Goal: Task Accomplishment & Management: Use online tool/utility

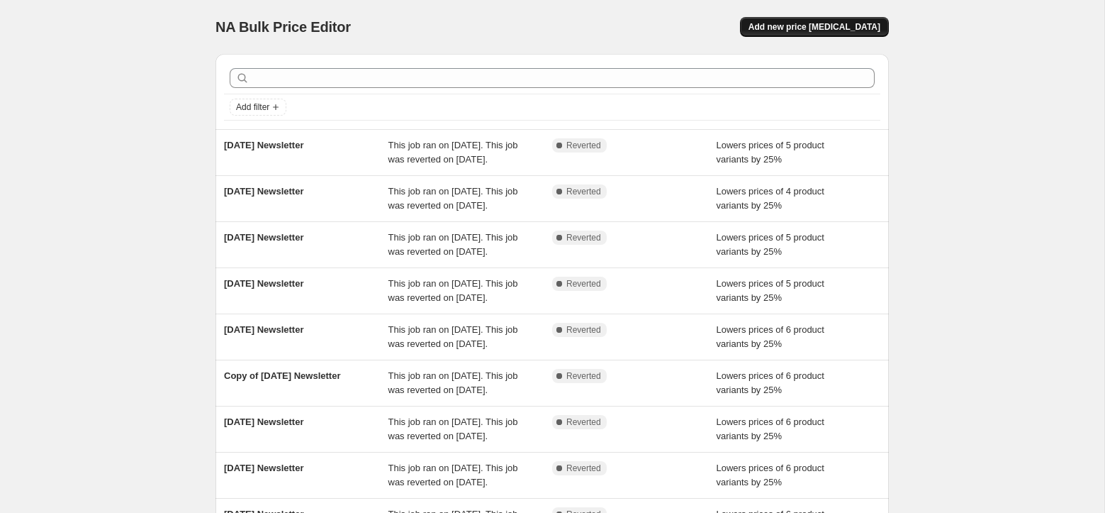
click at [799, 32] on span "Add new price [MEDICAL_DATA]" at bounding box center [815, 26] width 132 height 11
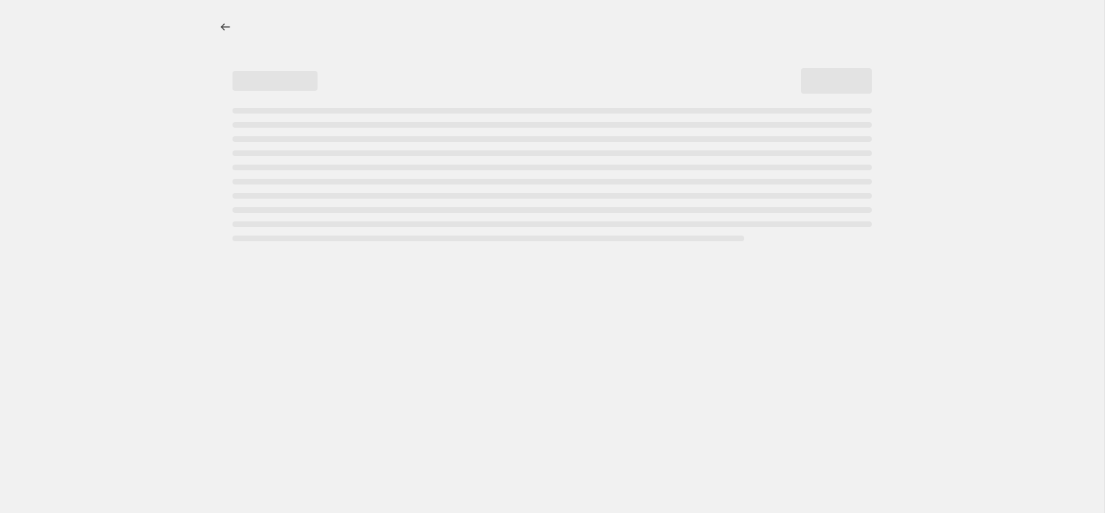
select select "percentage"
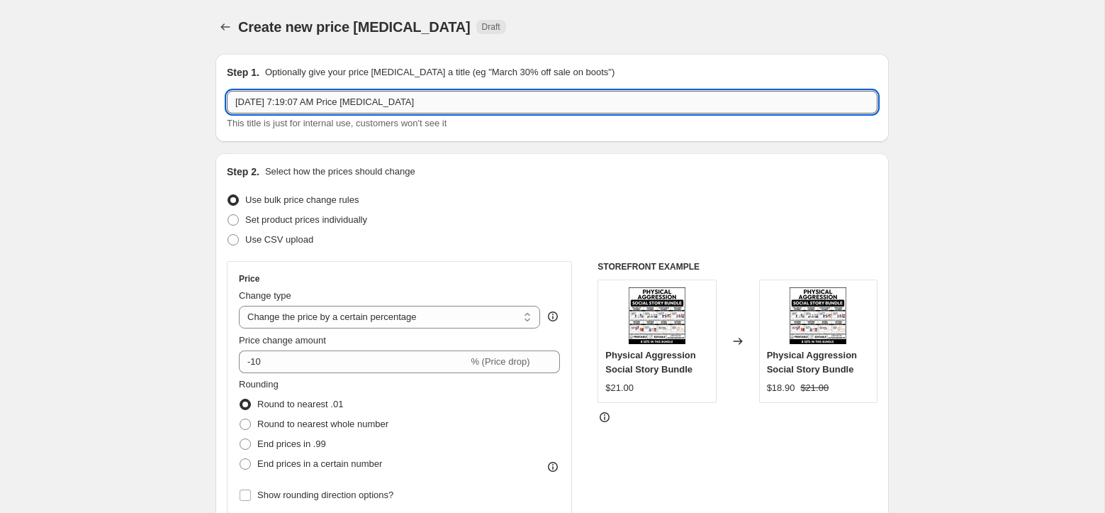
click at [281, 103] on input "Aug 18, 2025, 7:19:07 AM Price change job" at bounding box center [552, 102] width 651 height 23
type input "August 18 Newsletter"
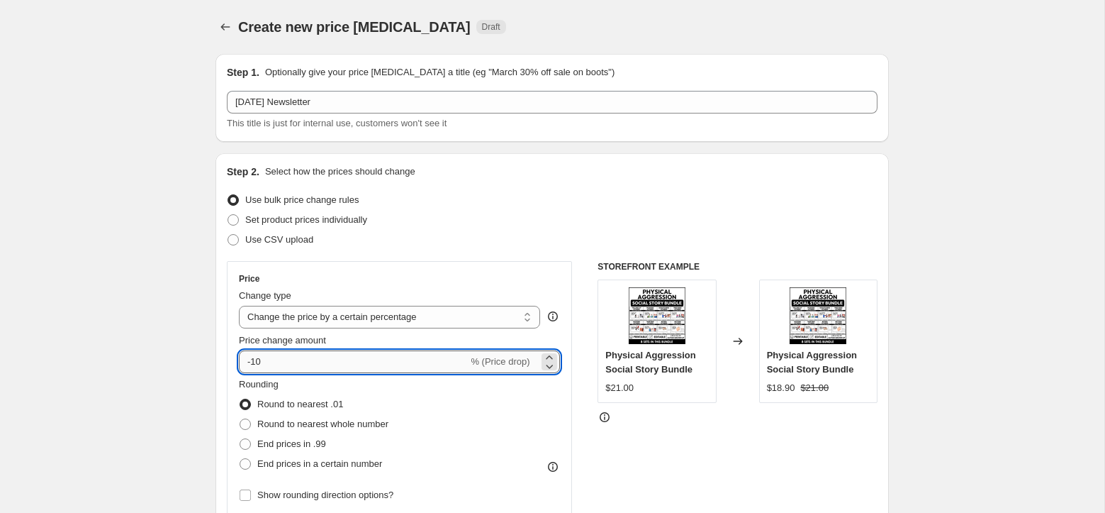
click at [281, 357] on input "-10" at bounding box center [353, 361] width 229 height 23
type input "-1"
type input "-25"
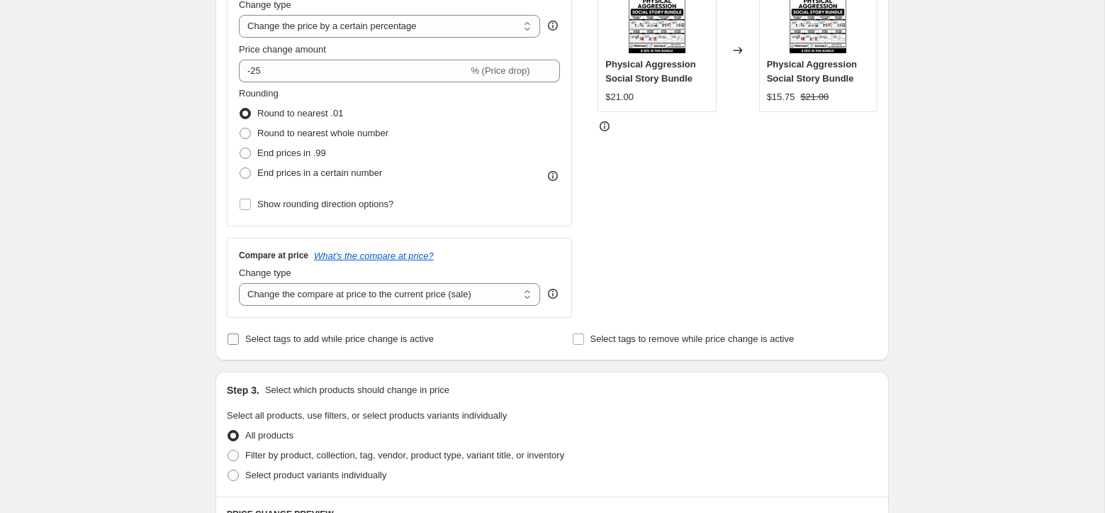
scroll to position [299, 0]
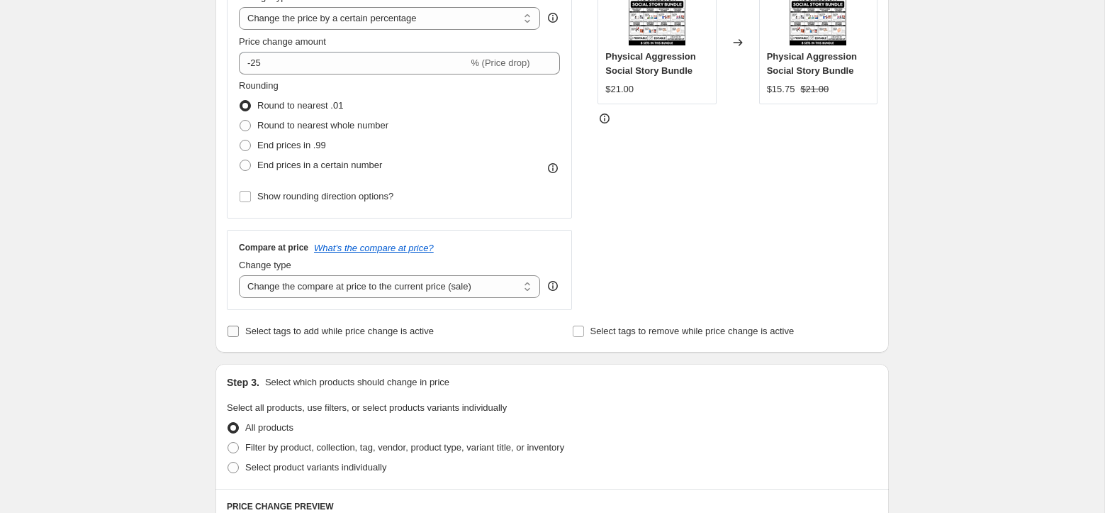
click at [340, 326] on span "Select tags to add while price change is active" at bounding box center [339, 330] width 189 height 11
click at [239, 326] on input "Select tags to add while price change is active" at bounding box center [233, 330] width 11 height 11
checkbox input "true"
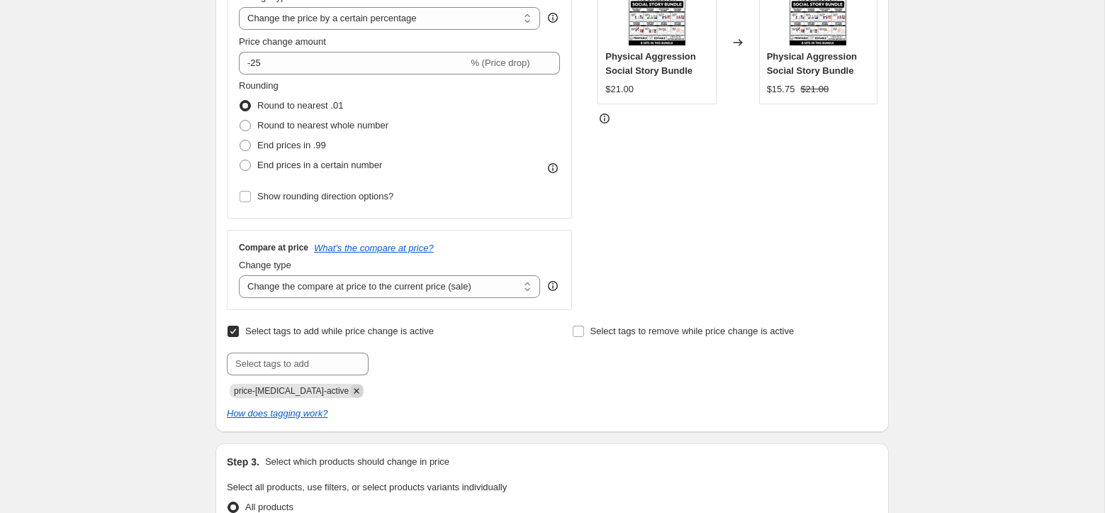
click at [350, 390] on icon "Remove price-change-job-active" at bounding box center [356, 390] width 13 height 13
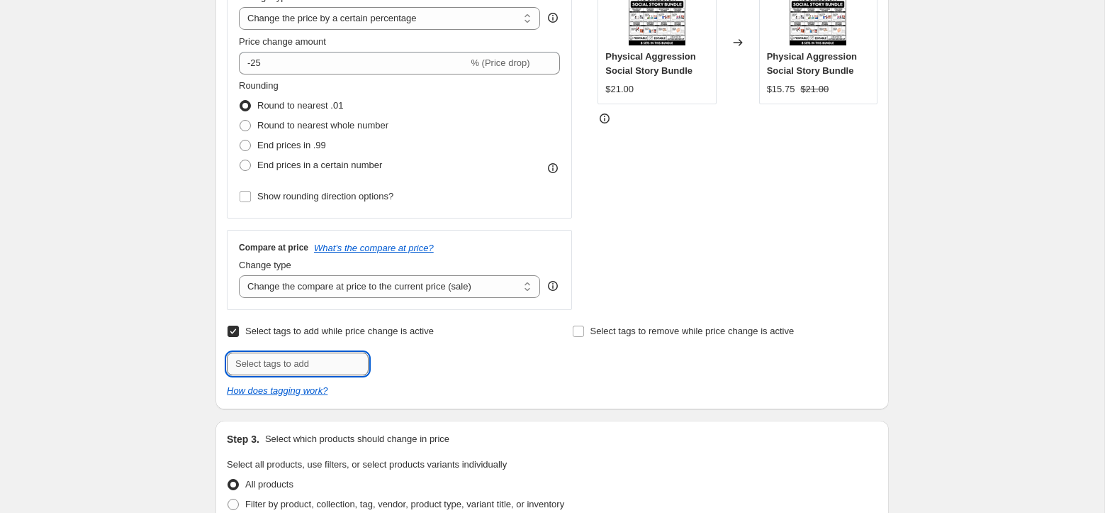
click at [313, 368] on input "text" at bounding box center [298, 363] width 142 height 23
type input "Newsletter Discount"
click at [436, 362] on span "Newsletter D..." at bounding box center [429, 362] width 59 height 10
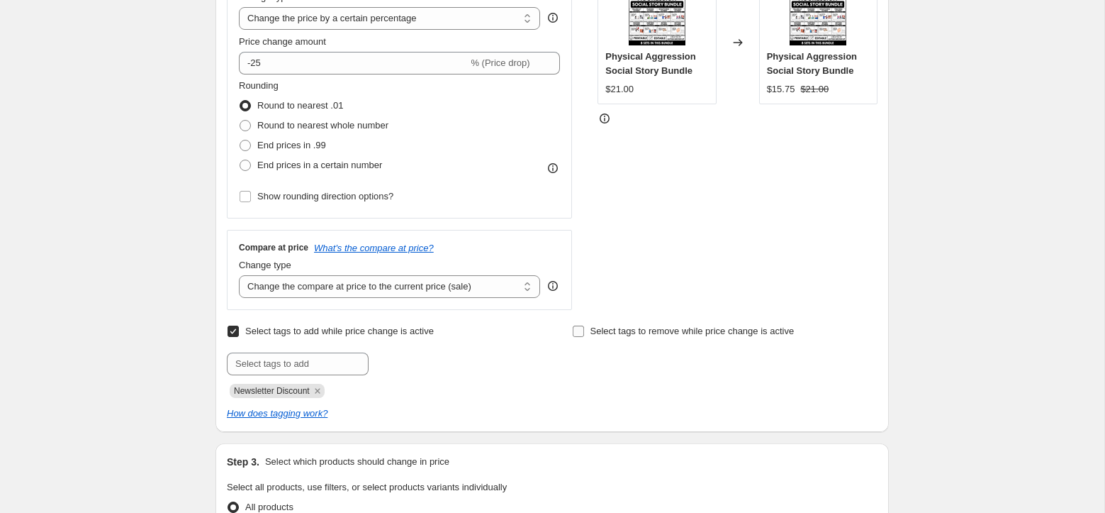
click at [651, 332] on span "Select tags to remove while price change is active" at bounding box center [693, 330] width 204 height 11
click at [584, 332] on input "Select tags to remove while price change is active" at bounding box center [578, 330] width 11 height 11
checkbox input "true"
click at [618, 367] on input "text" at bounding box center [643, 363] width 142 height 23
type input "Newsletter Discount"
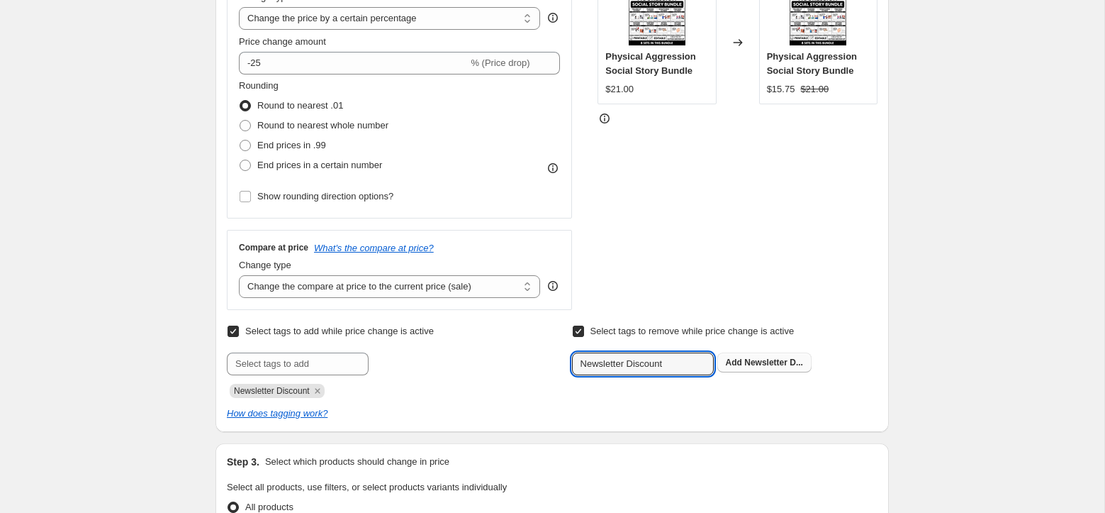
click at [761, 364] on span "Newsletter D..." at bounding box center [774, 362] width 59 height 10
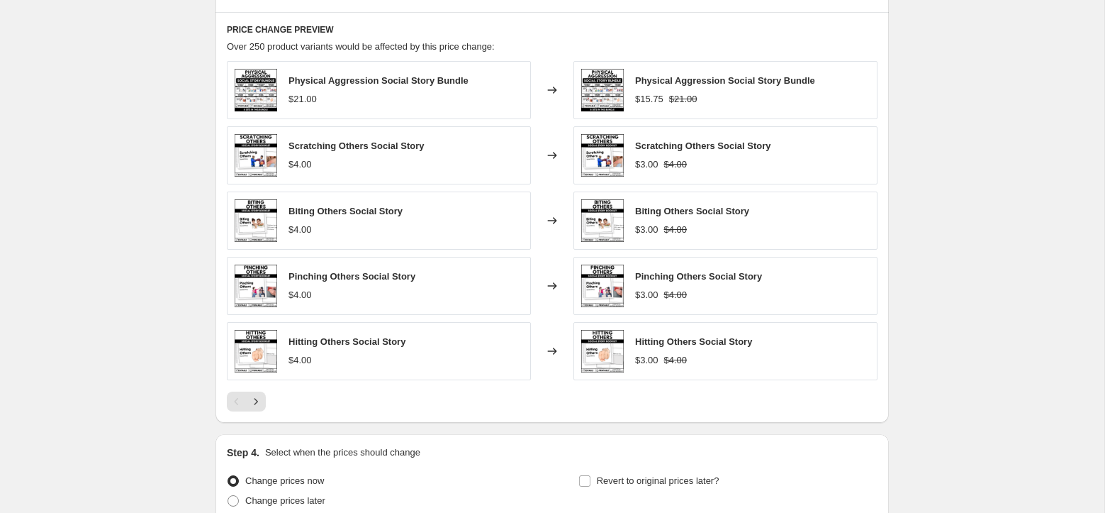
scroll to position [785, 0]
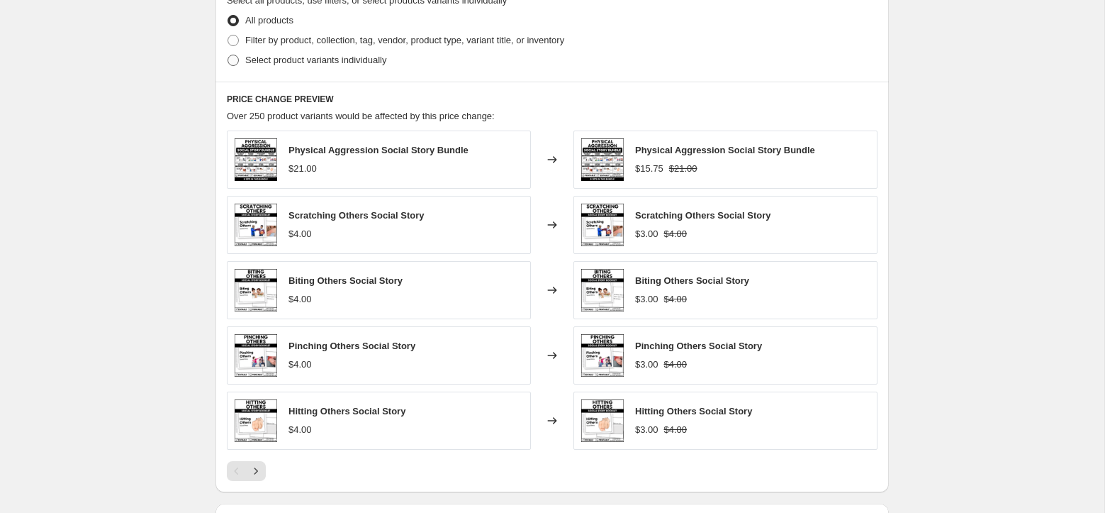
click at [241, 62] on label "Select product variants individually" at bounding box center [307, 60] width 160 height 20
click at [228, 55] on input "Select product variants individually" at bounding box center [228, 55] width 1 height 1
radio input "true"
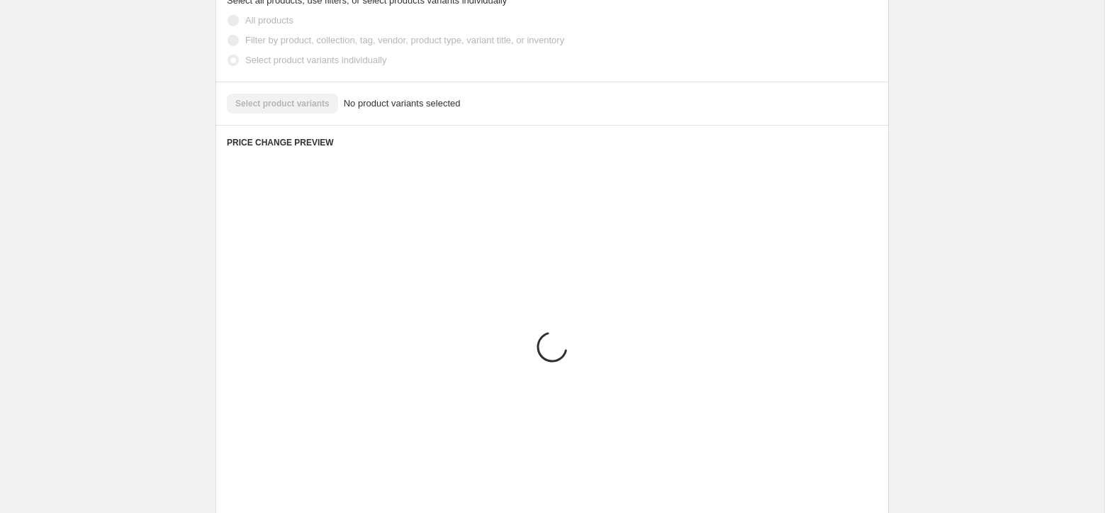
scroll to position [670, 0]
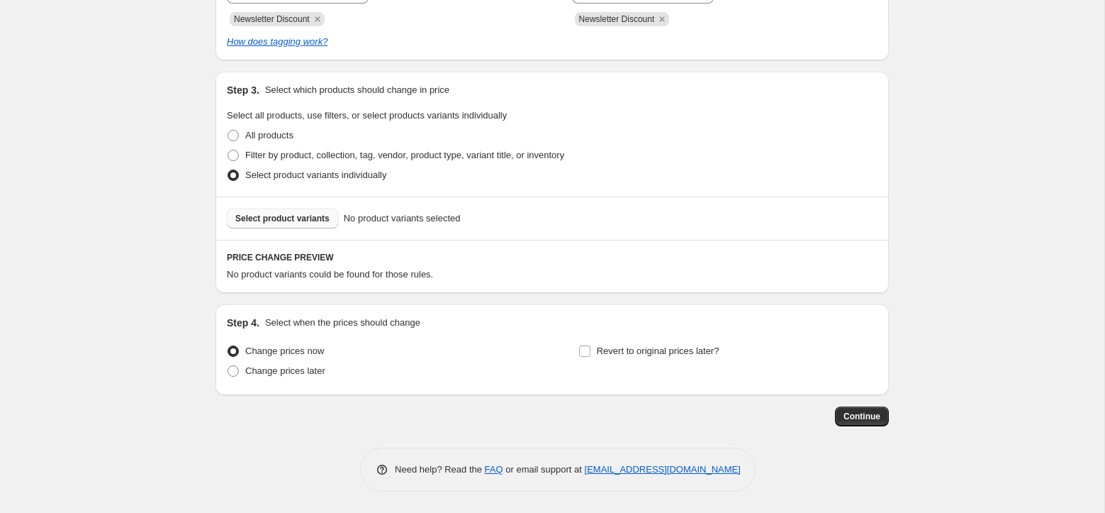
click at [277, 223] on span "Select product variants" at bounding box center [282, 218] width 94 height 11
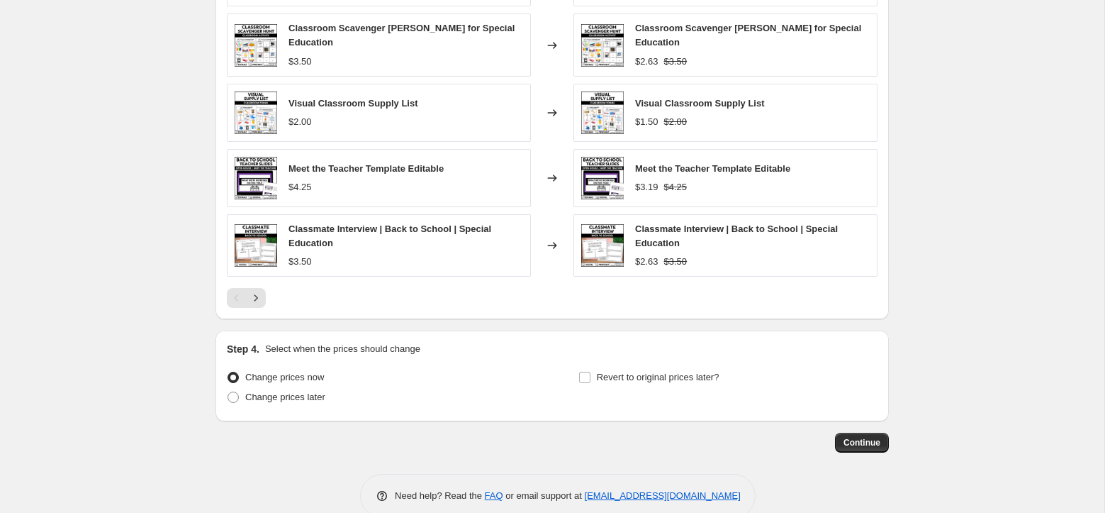
scroll to position [1032, 0]
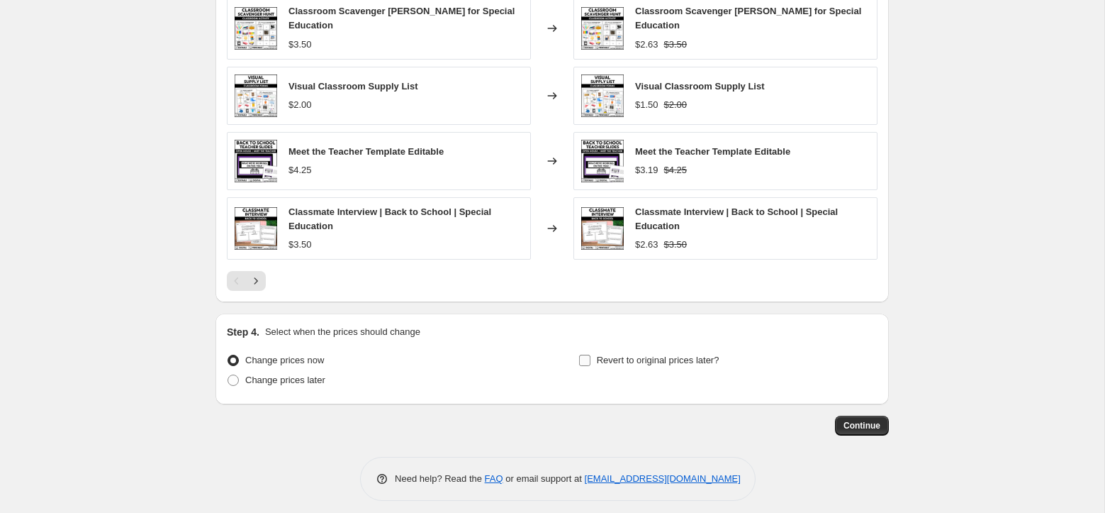
click at [590, 355] on input "Revert to original prices later?" at bounding box center [584, 360] width 11 height 11
checkbox input "true"
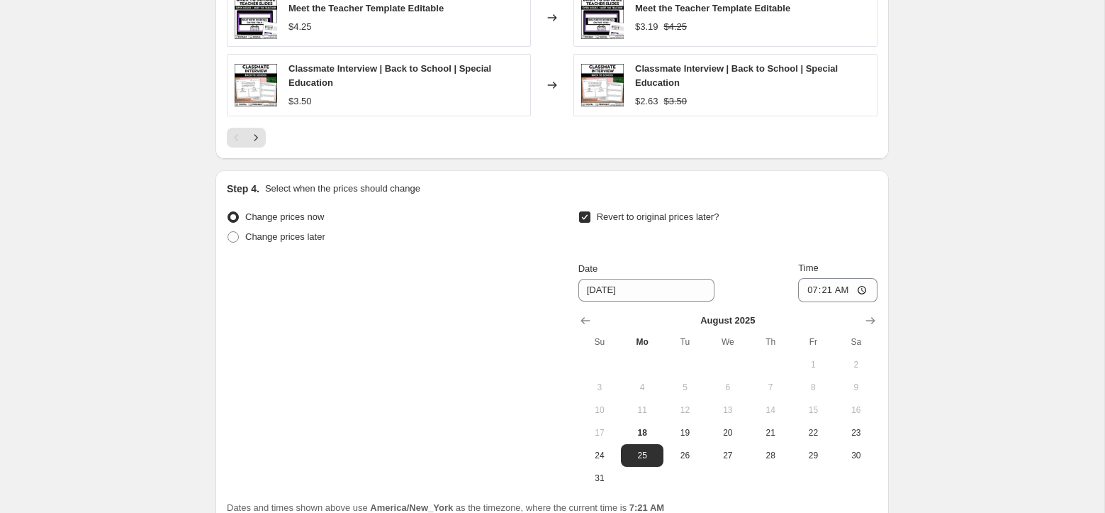
scroll to position [1179, 0]
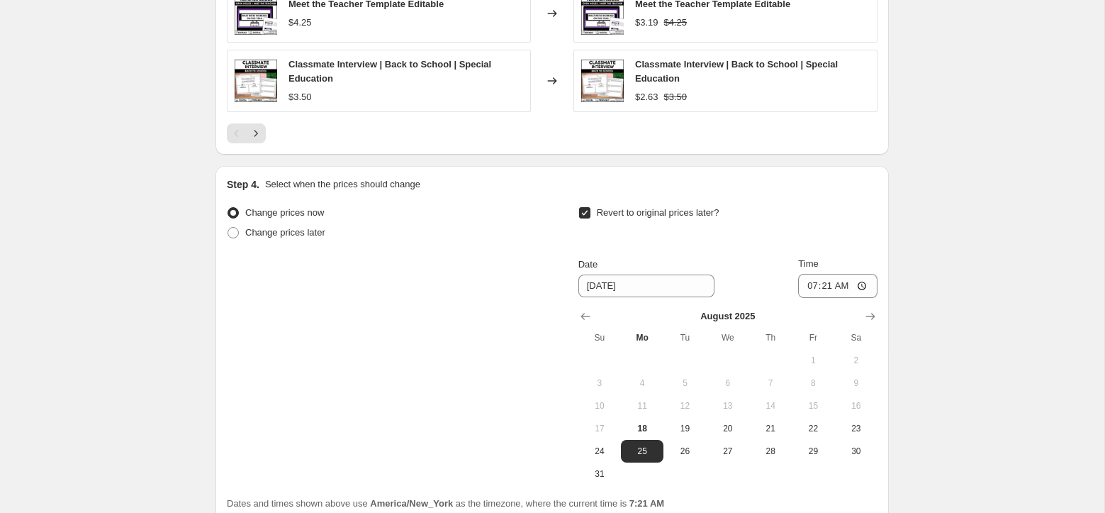
drag, startPoint x: 598, startPoint y: 444, endPoint x: 674, endPoint y: 389, distance: 93.5
click at [598, 445] on span "24" at bounding box center [599, 450] width 31 height 11
type input "8/24/2025"
click at [803, 279] on input "07:21" at bounding box center [837, 286] width 79 height 24
type input "05:00"
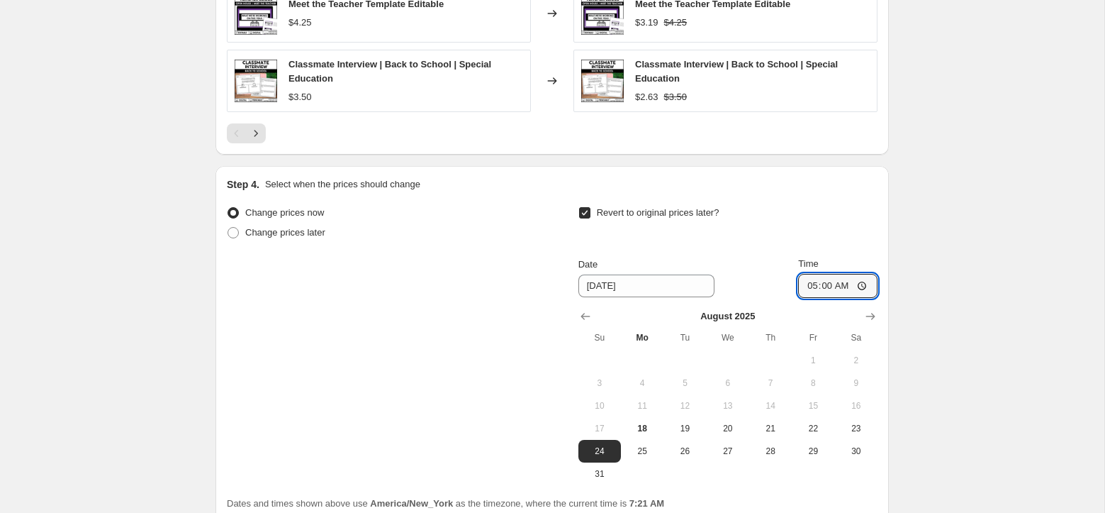
drag, startPoint x: 922, startPoint y: 362, endPoint x: 900, endPoint y: 369, distance: 22.9
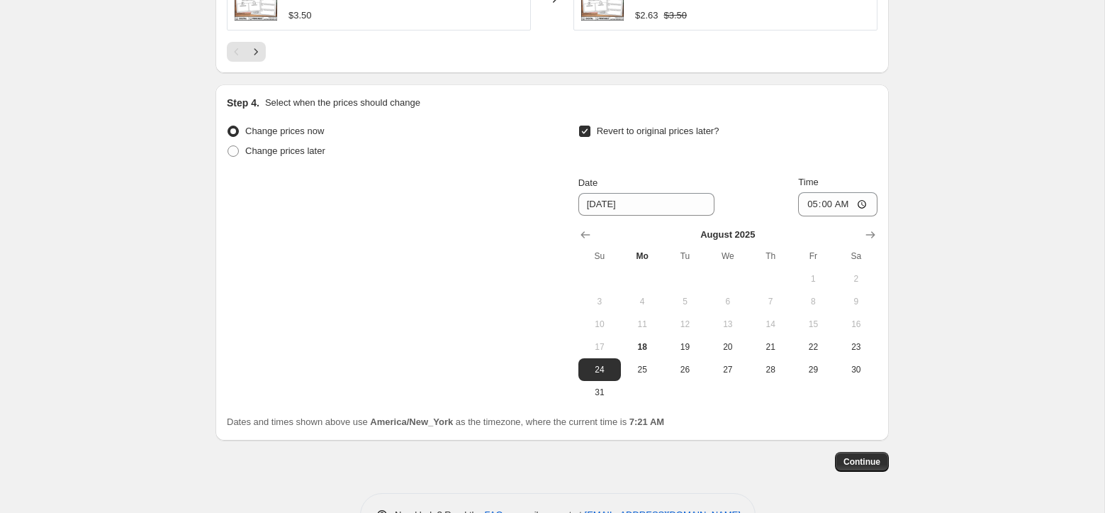
scroll to position [1297, 0]
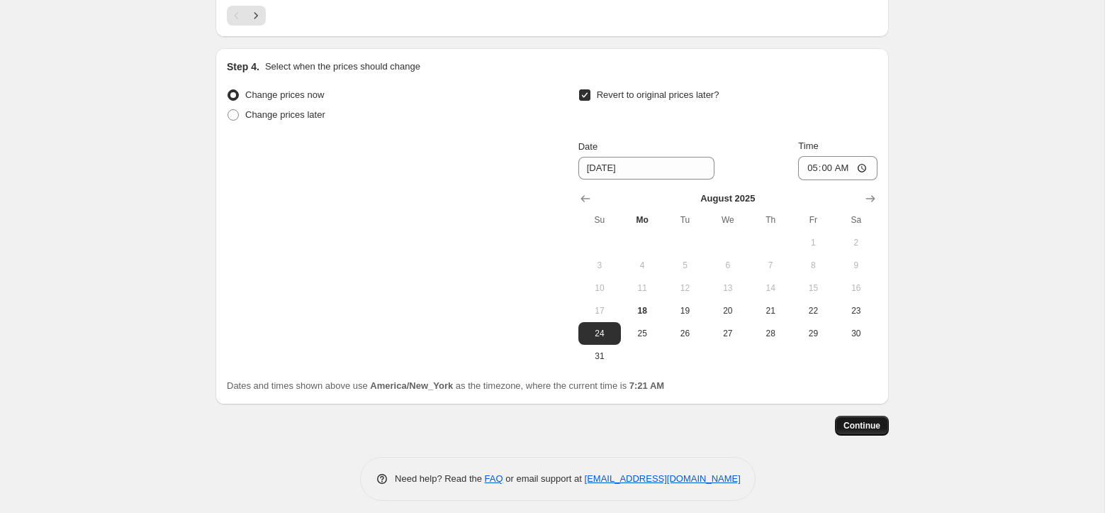
click at [859, 420] on span "Continue" at bounding box center [862, 425] width 37 height 11
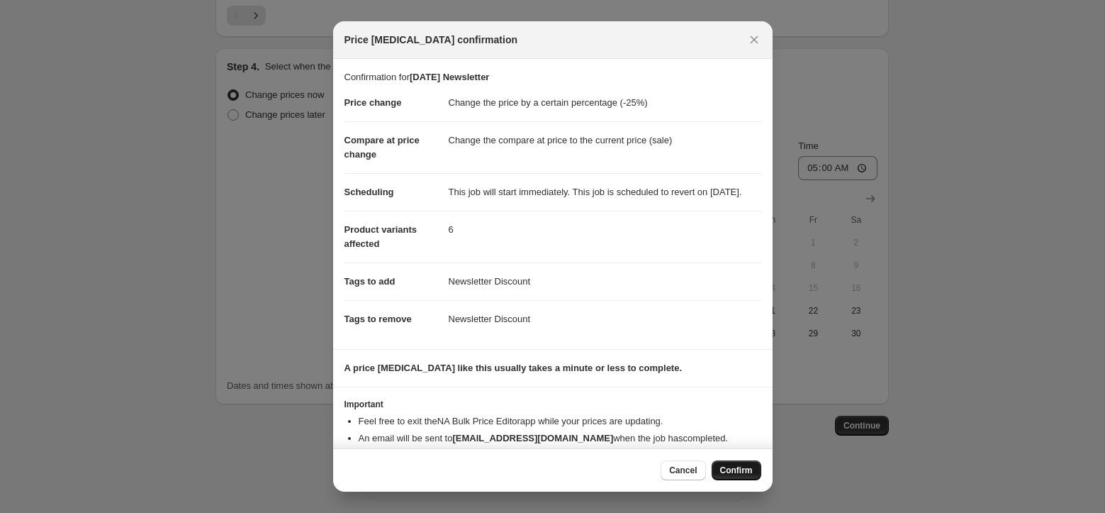
click at [724, 478] on button "Confirm" at bounding box center [737, 470] width 50 height 20
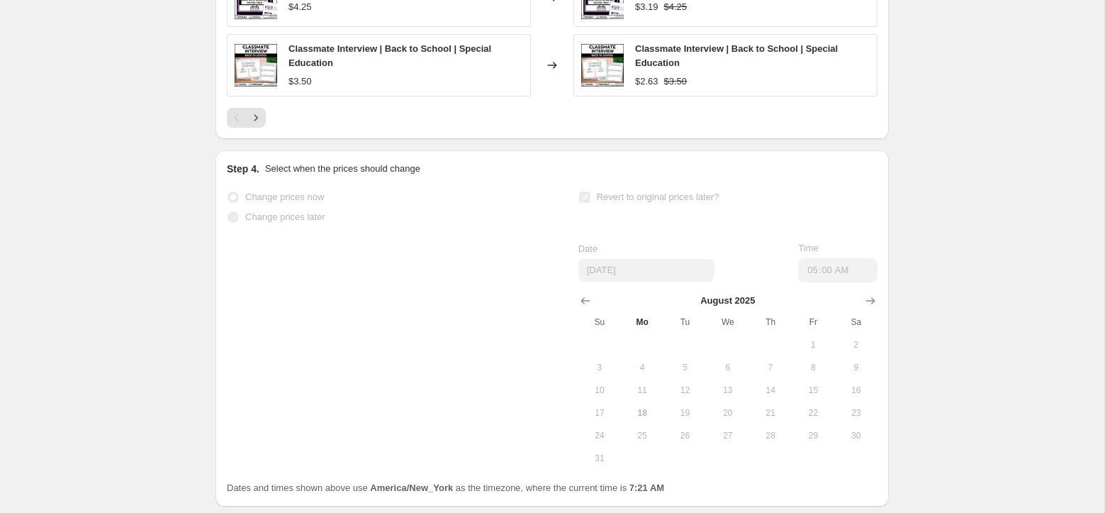
scroll to position [1334, 0]
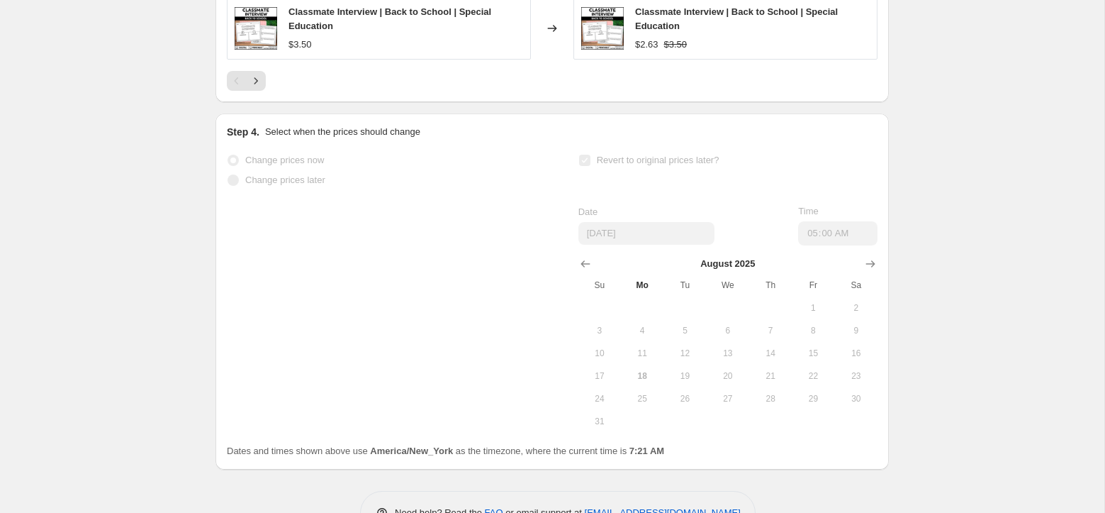
select select "percentage"
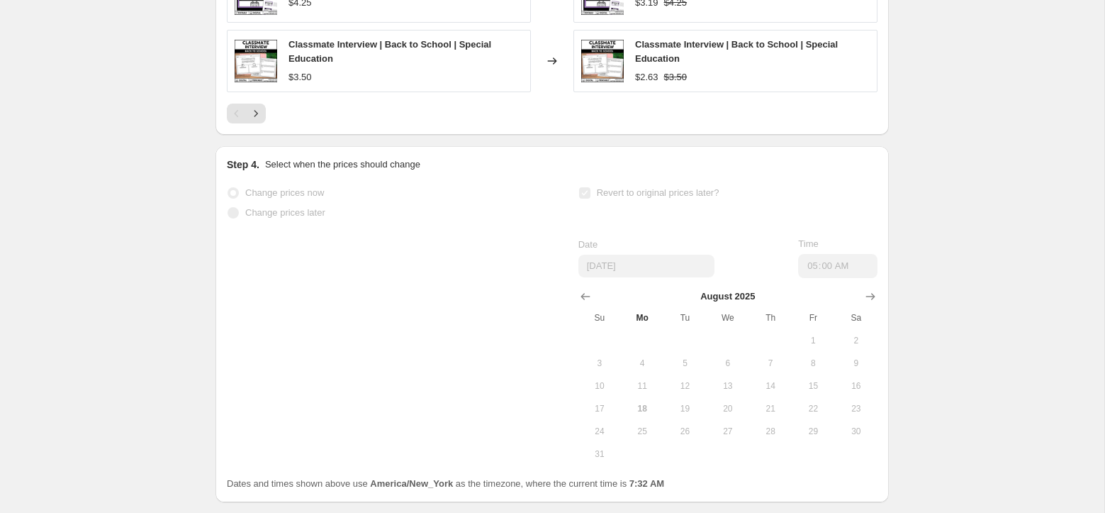
scroll to position [0, 0]
